Goal: Find specific page/section: Find specific page/section

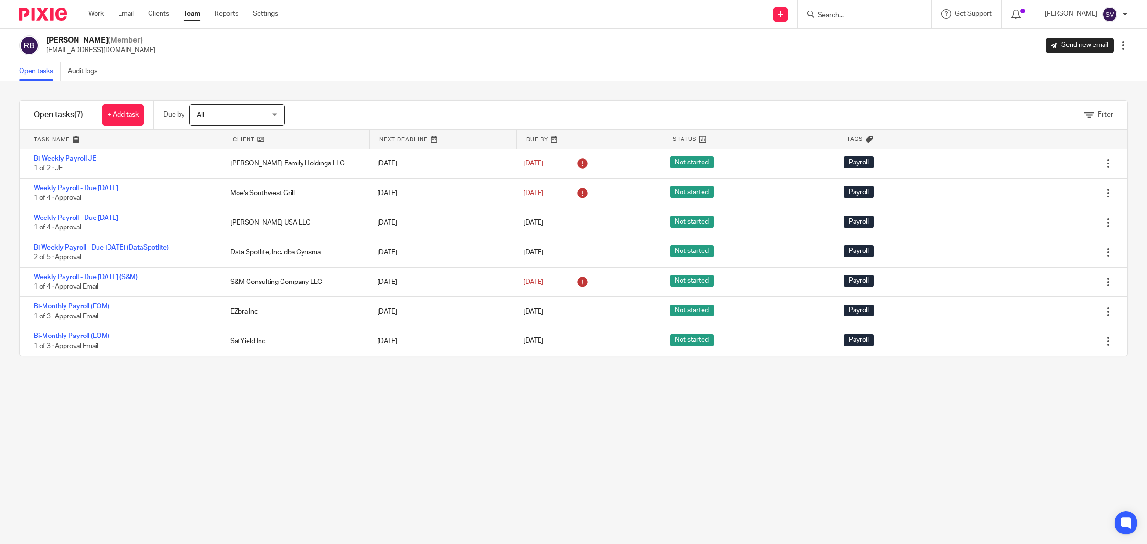
click at [375, 10] on form at bounding box center [867, 14] width 102 height 12
click at [375, 15] on input "Search" at bounding box center [859, 15] width 86 height 9
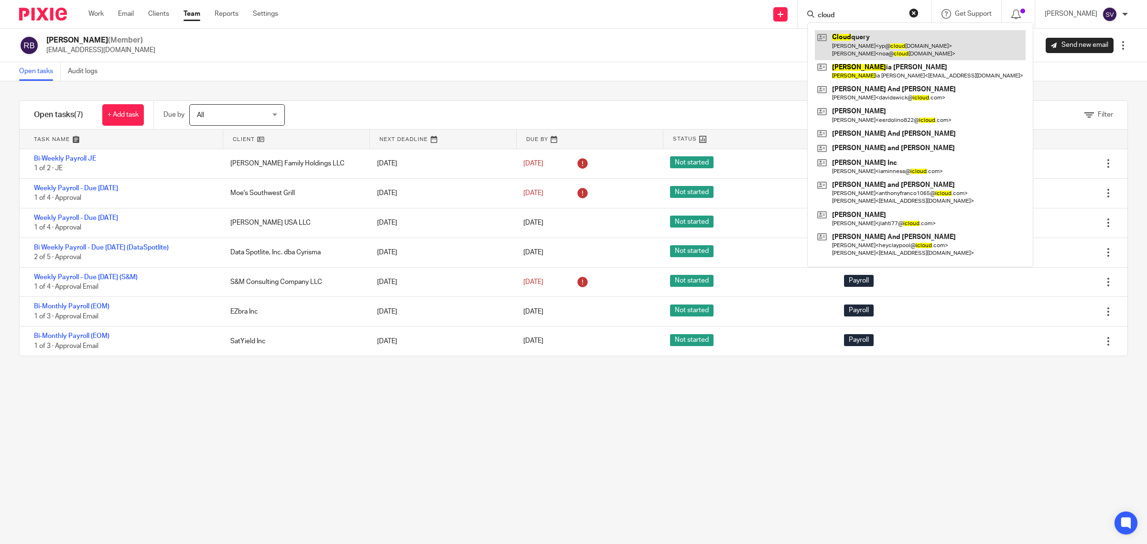
type input "cloud"
click at [375, 30] on link at bounding box center [920, 45] width 211 height 30
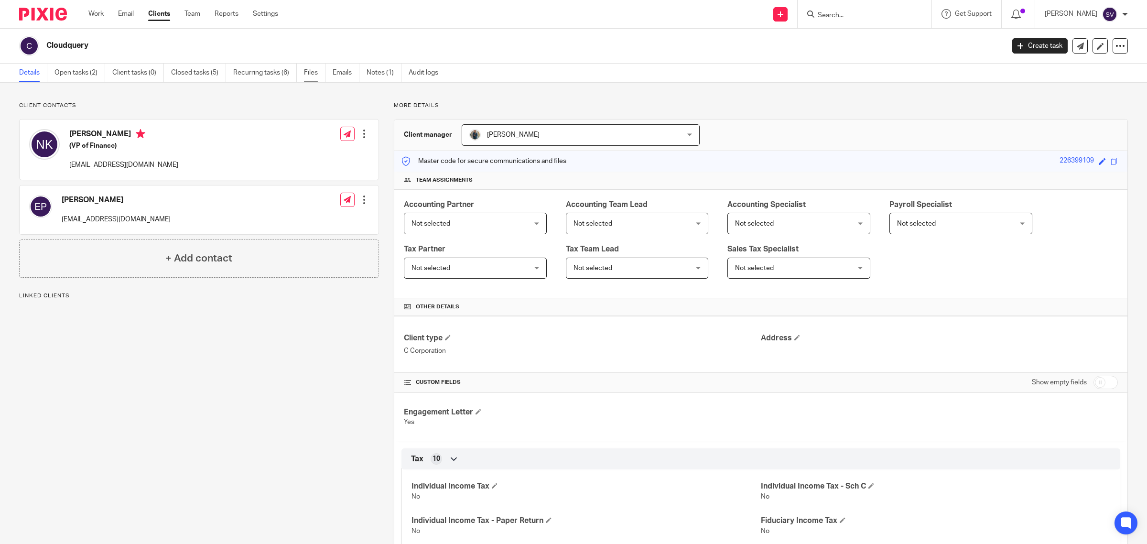
click at [319, 67] on link "Files" at bounding box center [314, 73] width 21 height 19
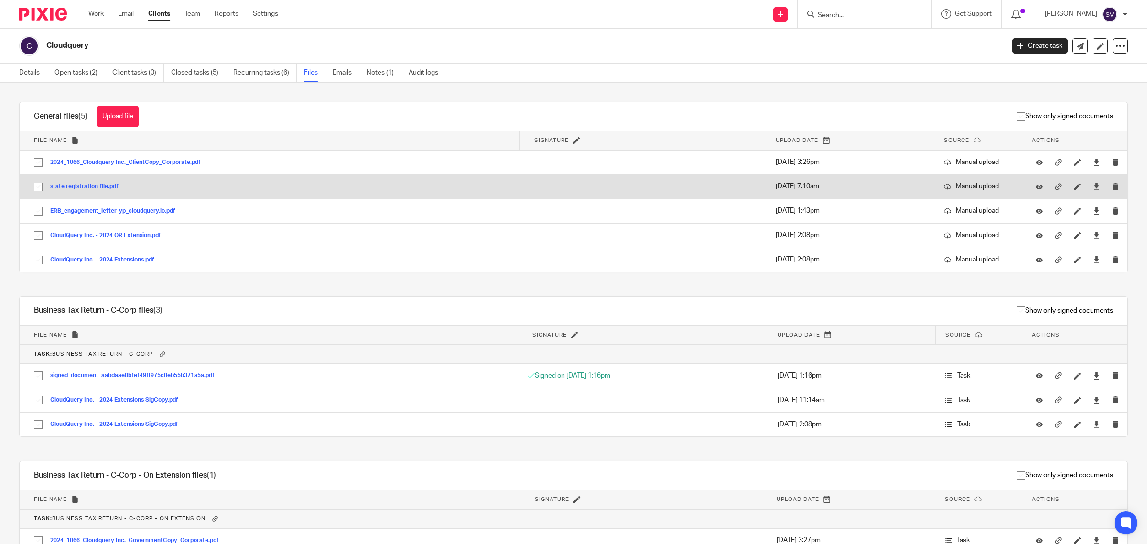
click at [108, 185] on button "state registration file.pdf" at bounding box center [87, 186] width 75 height 7
